Goal: Transaction & Acquisition: Download file/media

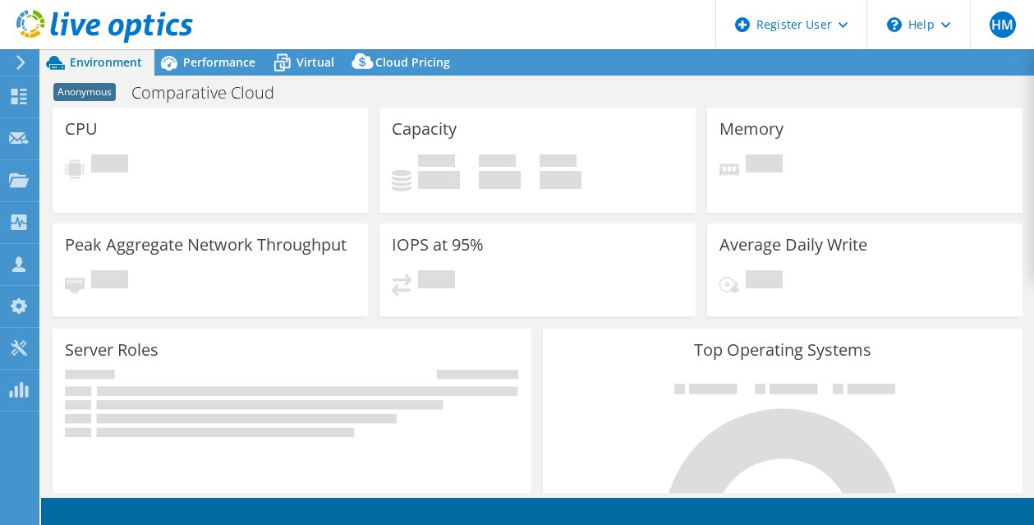
select select "USD"
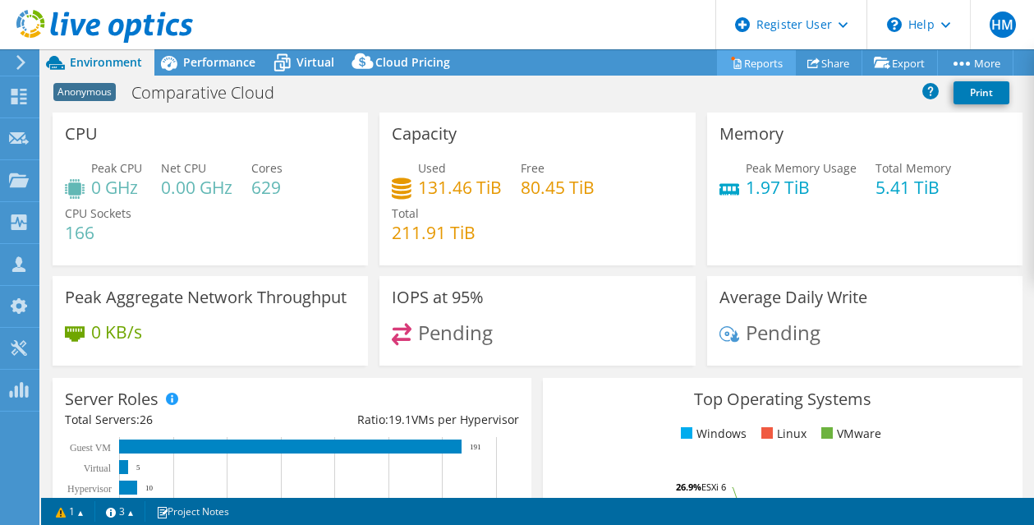
click at [744, 68] on link "Reports" at bounding box center [756, 62] width 79 height 25
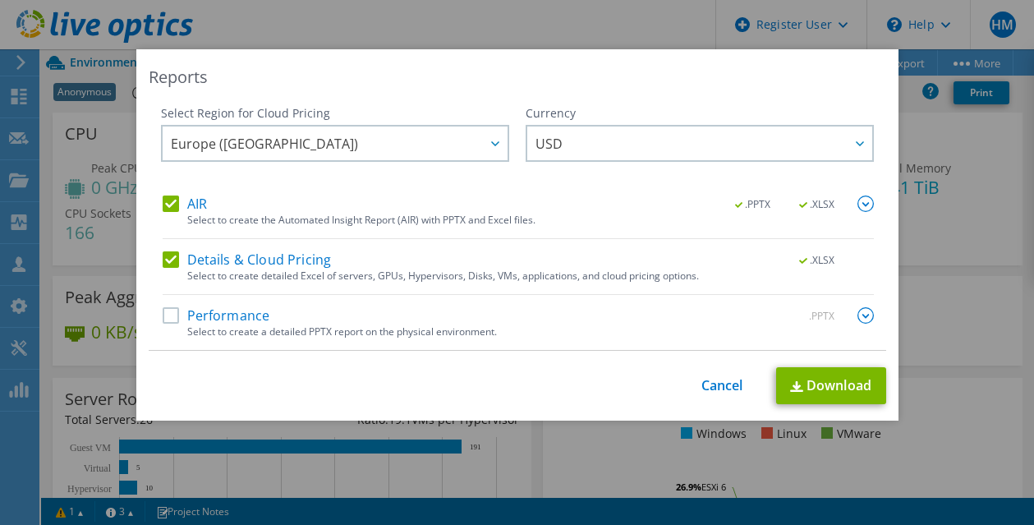
click at [173, 259] on label "Details & Cloud Pricing" at bounding box center [247, 259] width 169 height 16
click at [0, 0] on input "Details & Cloud Pricing" at bounding box center [0, 0] width 0 height 0
click at [845, 203] on div ".PPTX .XLSX" at bounding box center [794, 205] width 159 height 18
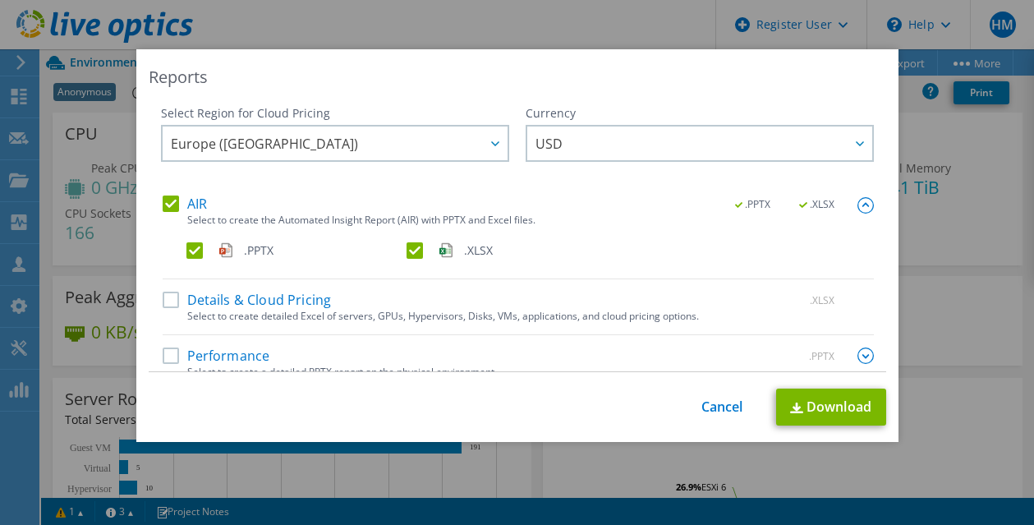
click at [419, 251] on label ".XLSX" at bounding box center [515, 250] width 217 height 16
click at [0, 0] on input ".XLSX" at bounding box center [0, 0] width 0 height 0
click at [825, 408] on link "Download" at bounding box center [831, 407] width 110 height 37
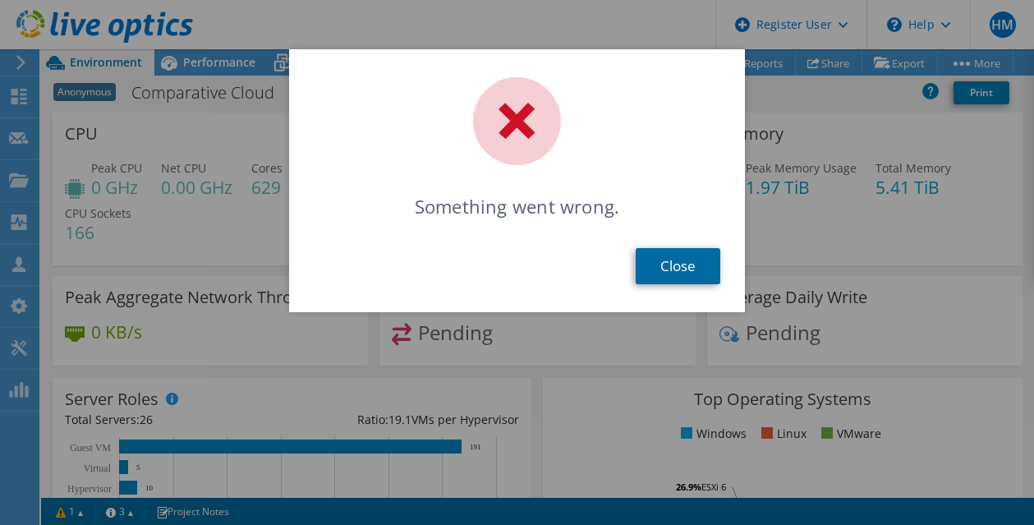
click at [659, 270] on link "Close" at bounding box center [678, 266] width 85 height 36
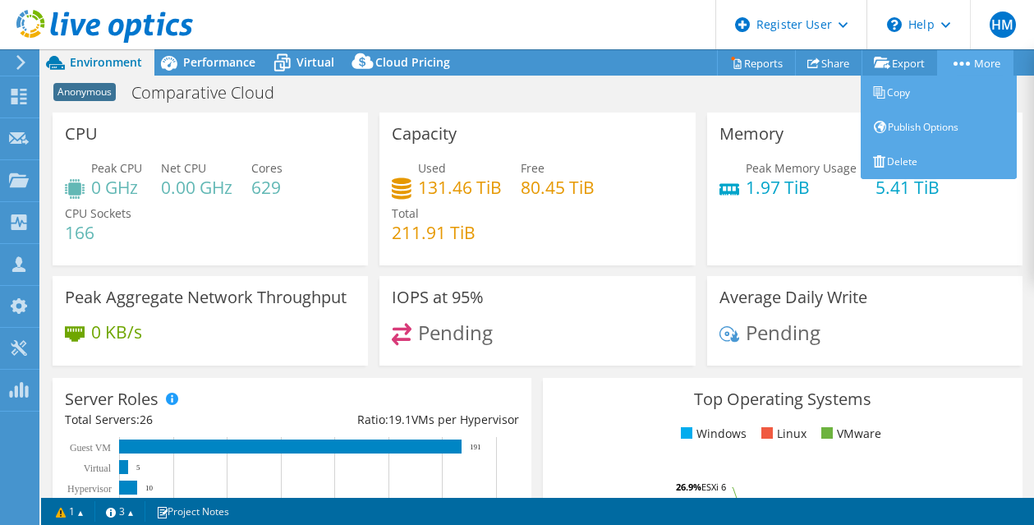
click at [968, 73] on link "More" at bounding box center [975, 62] width 76 height 25
